Goal: Transaction & Acquisition: Subscribe to service/newsletter

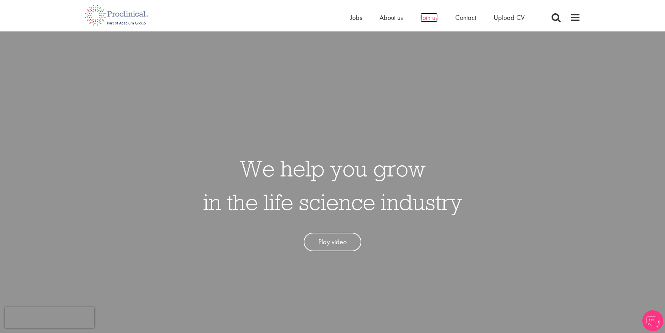
click at [423, 19] on span "Join us" at bounding box center [428, 17] width 17 height 9
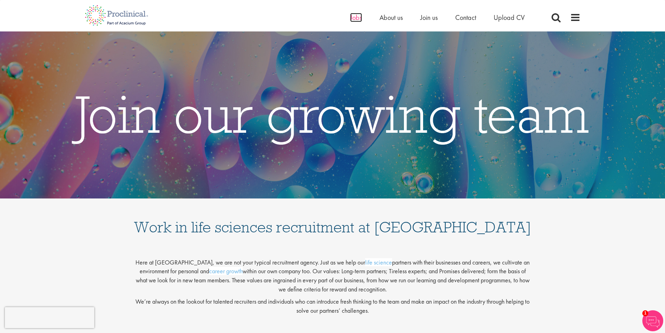
click at [351, 19] on span "Jobs" at bounding box center [356, 17] width 12 height 9
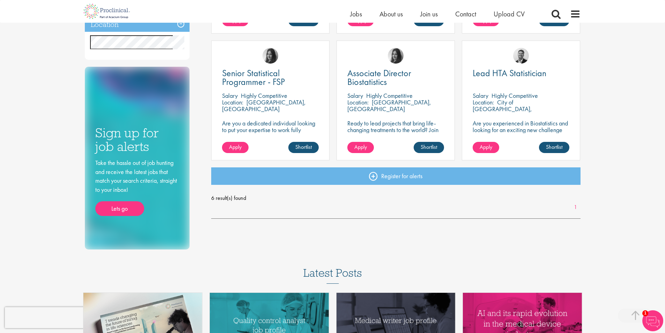
scroll to position [244, 0]
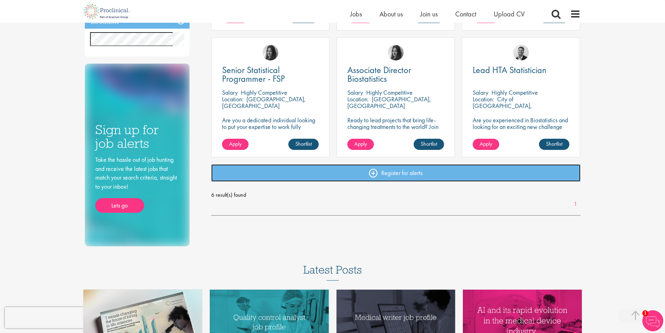
drag, startPoint x: 372, startPoint y: 174, endPoint x: 372, endPoint y: 184, distance: 9.8
click at [372, 175] on link "Register for alerts" at bounding box center [395, 172] width 369 height 17
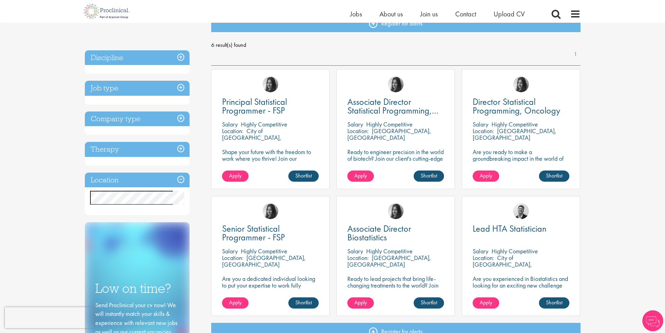
scroll to position [70, 0]
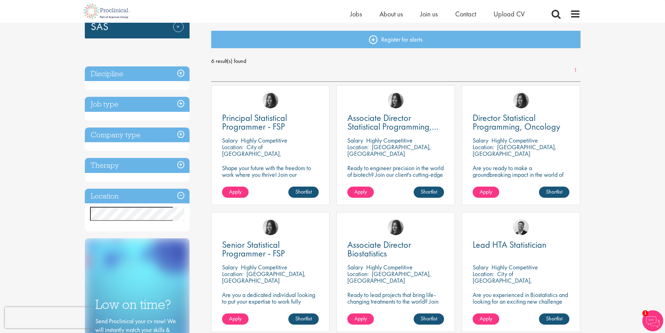
click at [245, 140] on p "Highly Competitive" at bounding box center [264, 140] width 46 height 8
click at [245, 125] on span "Principal Statistical Programmer - FSP" at bounding box center [254, 122] width 65 height 21
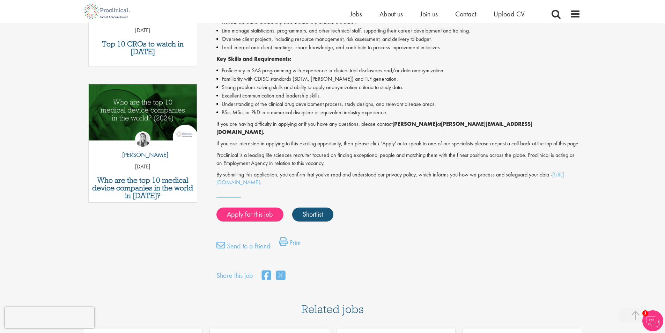
scroll to position [209, 0]
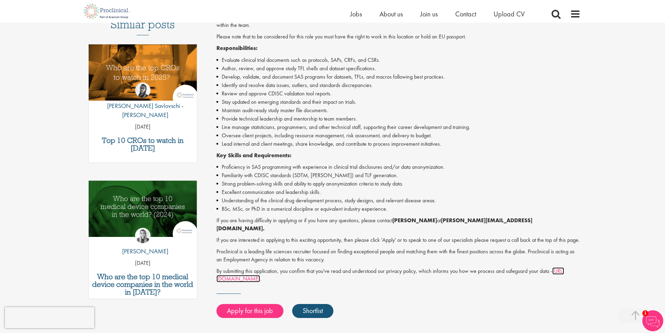
click at [253, 280] on link "https://www.proclinical.com/privacy-policy" at bounding box center [390, 274] width 348 height 15
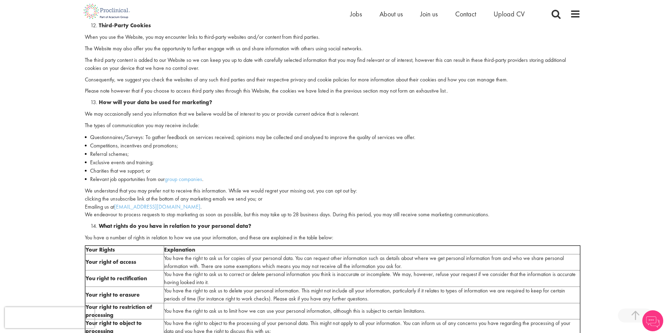
scroll to position [1536, 0]
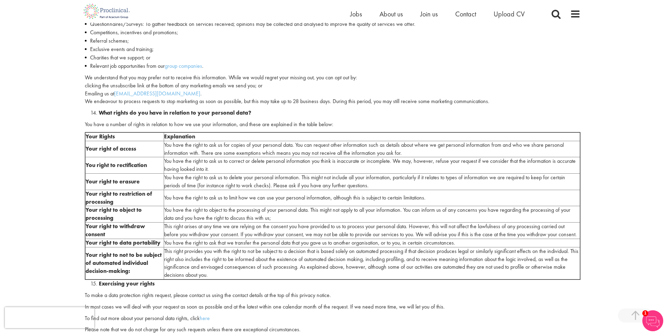
click at [654, 322] on img at bounding box center [652, 320] width 21 height 21
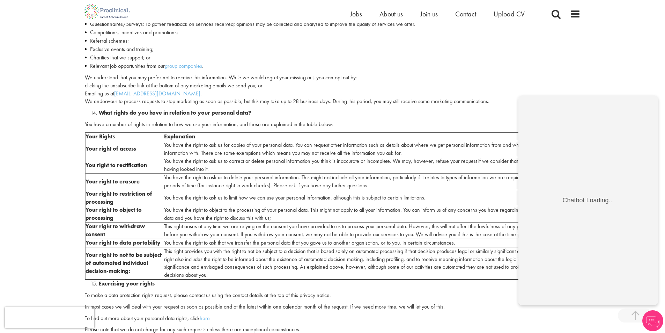
click at [464, 325] on p "Please note that we do not charge for any such requests unless there are except…" at bounding box center [333, 329] width 496 height 8
click at [340, 252] on td "This right provides you with the right to not be subject to a decision that is …" at bounding box center [372, 263] width 416 height 32
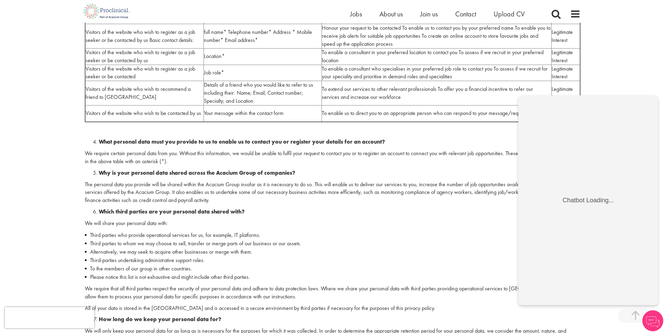
scroll to position [419, 0]
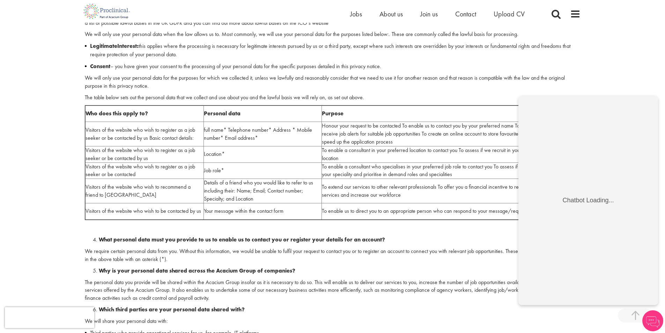
click at [488, 63] on li "Consent – you have given your consent to the processing of your personal data f…" at bounding box center [333, 66] width 496 height 8
